Goal: Information Seeking & Learning: Learn about a topic

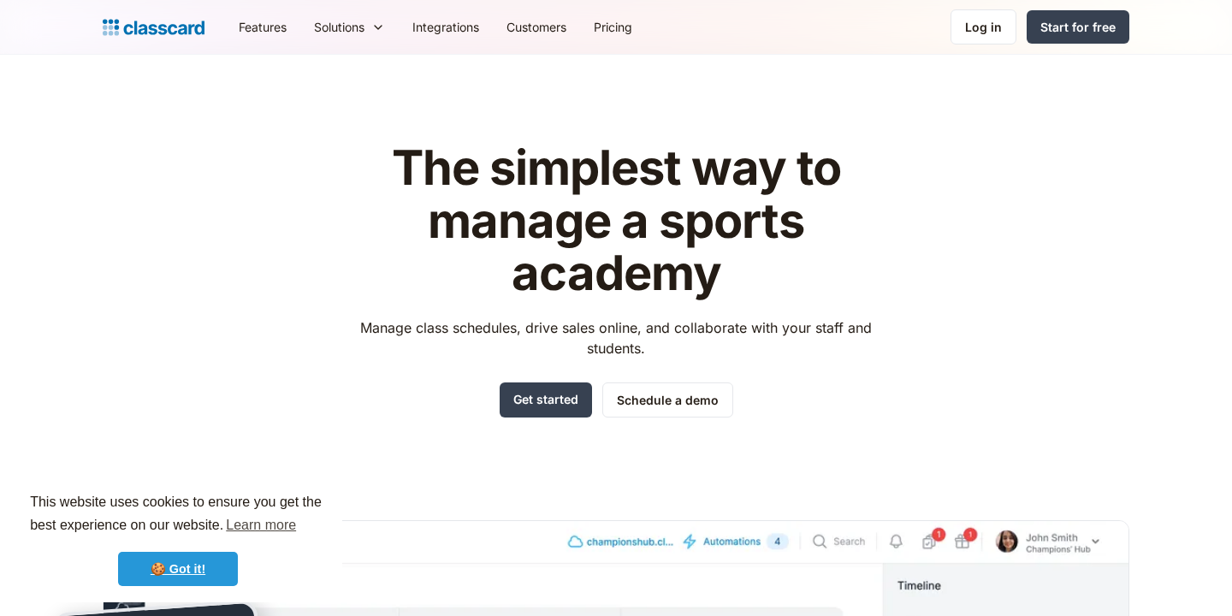
click at [211, 568] on link "🍪 Got it!" at bounding box center [178, 569] width 120 height 34
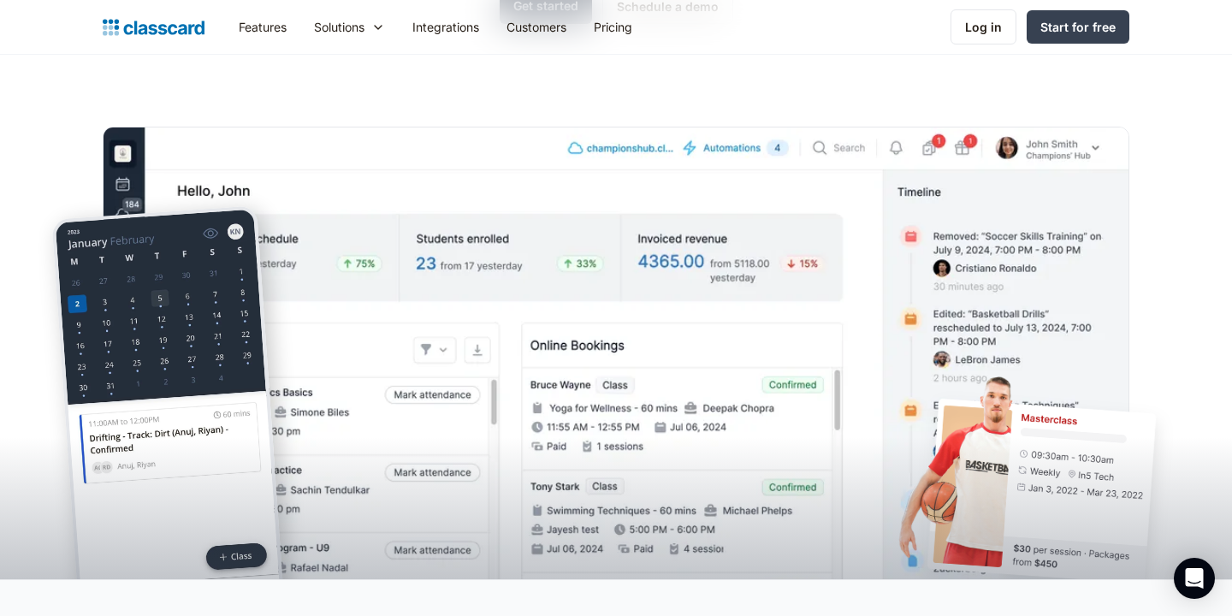
scroll to position [389, 0]
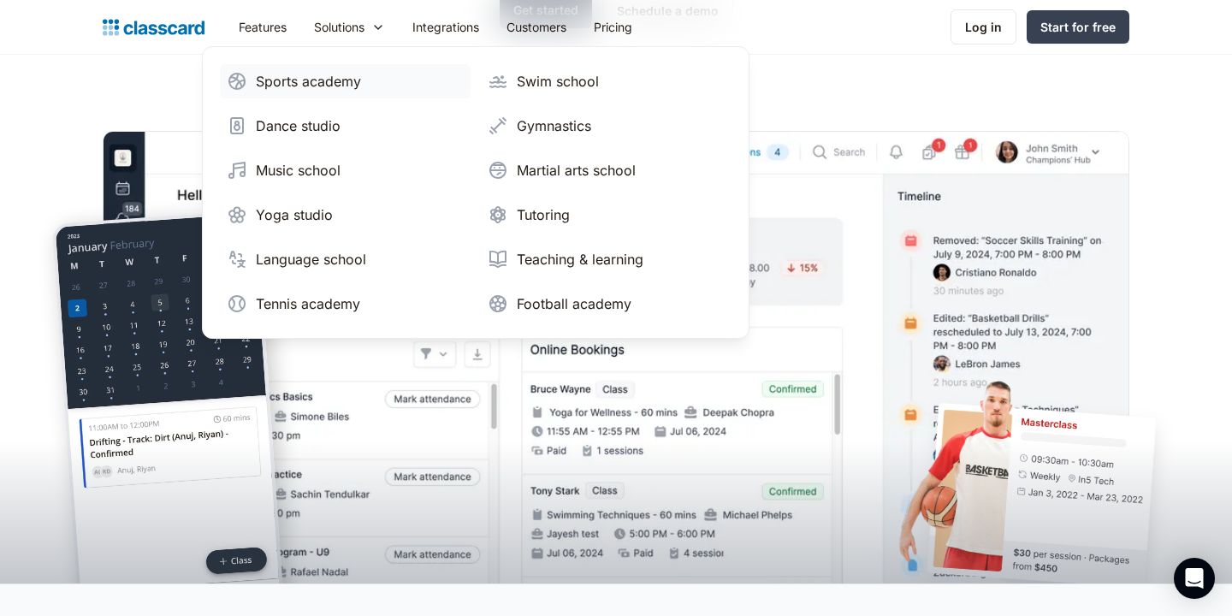
click at [337, 85] on div "Sports academy" at bounding box center [308, 81] width 105 height 21
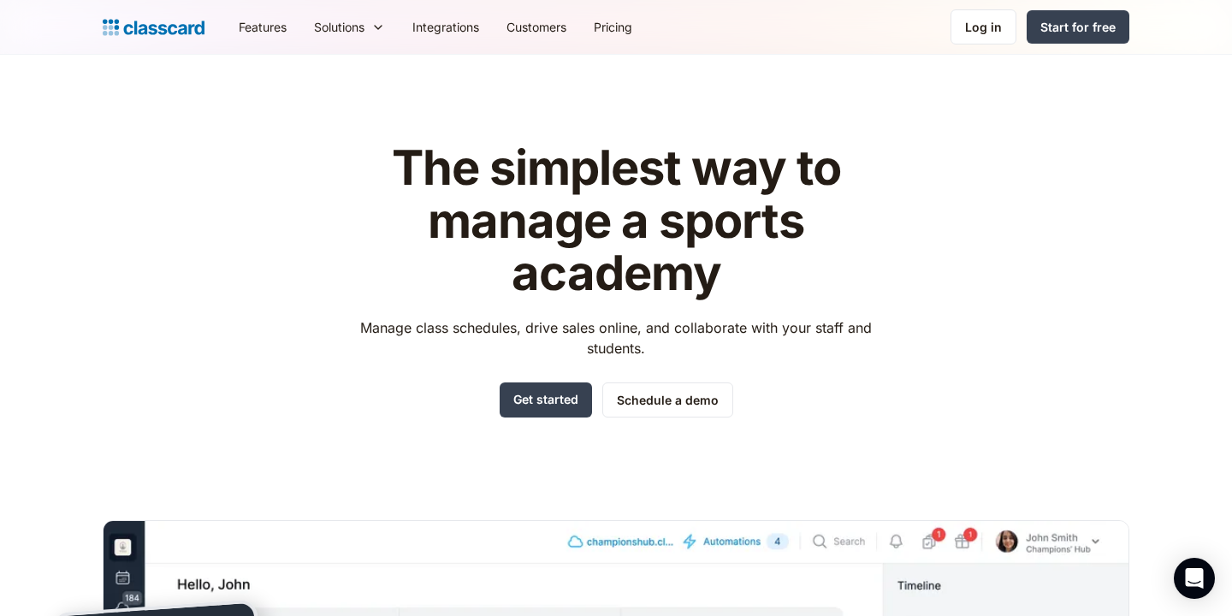
scroll to position [32, 0]
